Goal: Navigation & Orientation: Go to known website

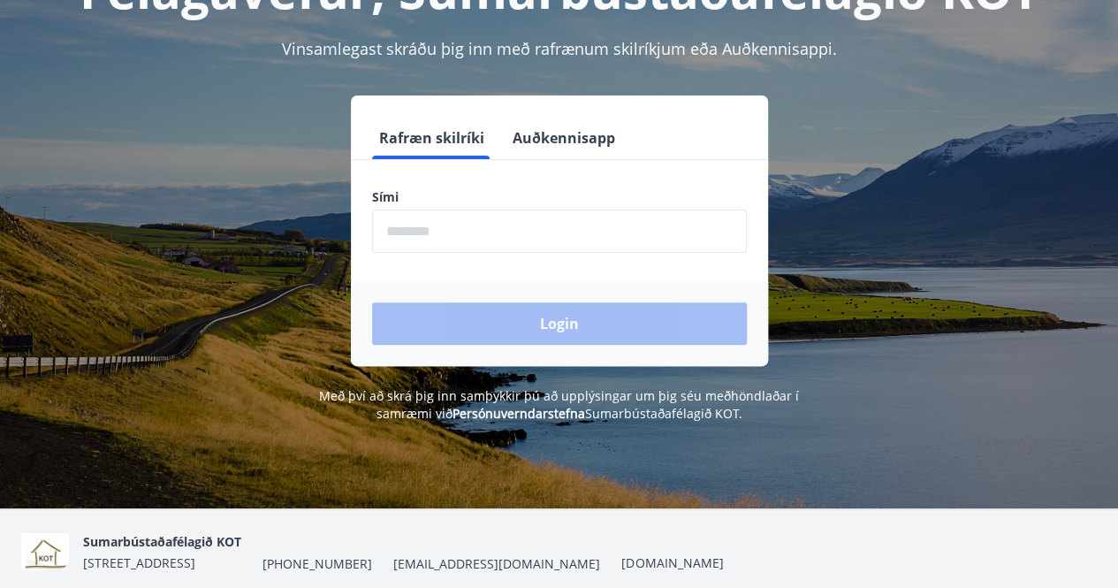
scroll to position [177, 0]
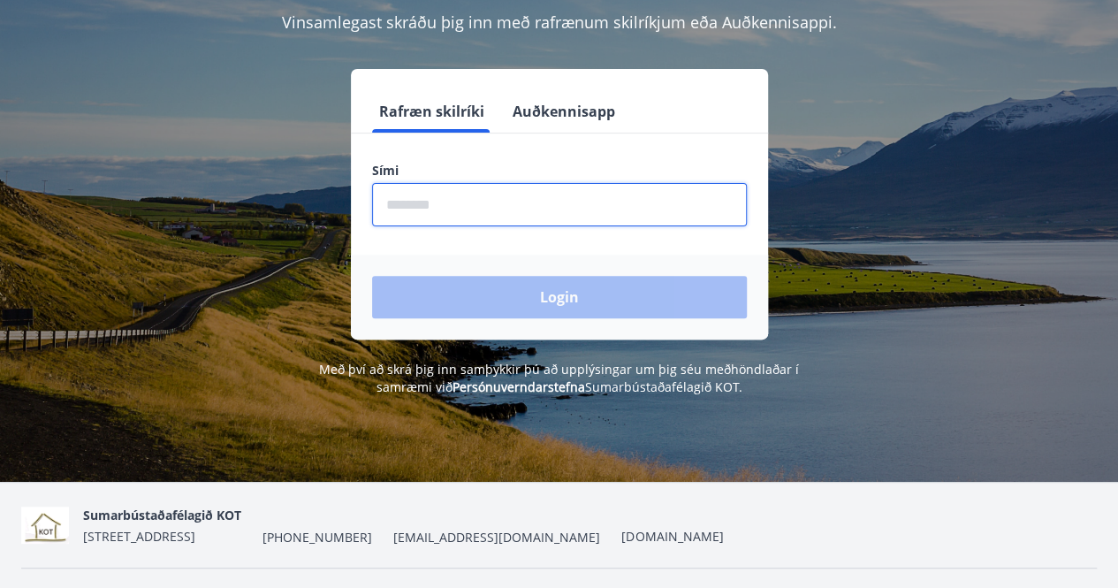
click at [533, 207] on input "phone" at bounding box center [559, 204] width 375 height 43
type input "********"
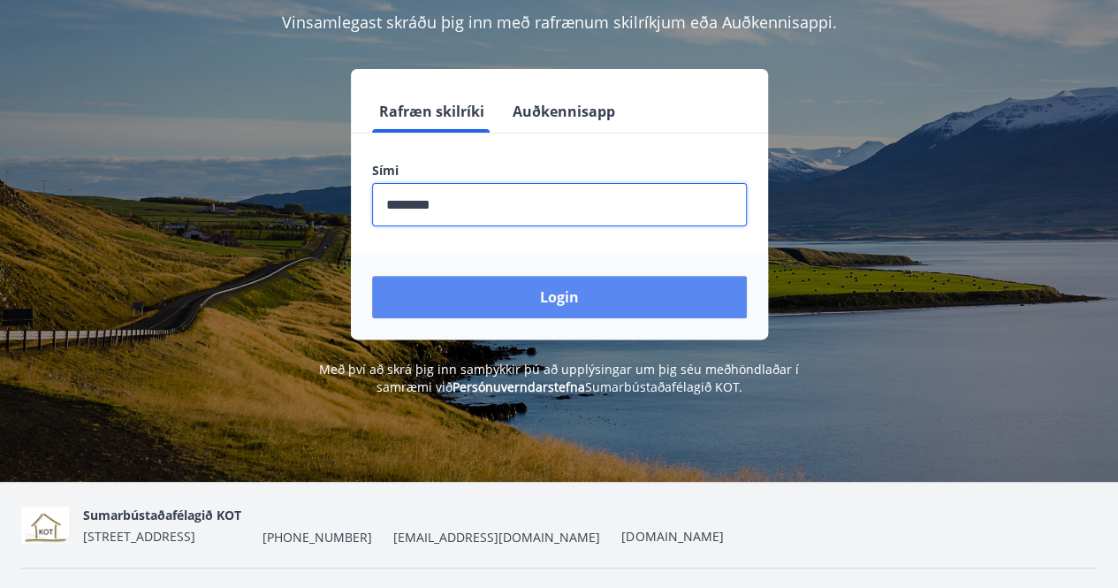
click at [536, 298] on button "Login" at bounding box center [559, 297] width 375 height 42
